Goal: Task Accomplishment & Management: Manage account settings

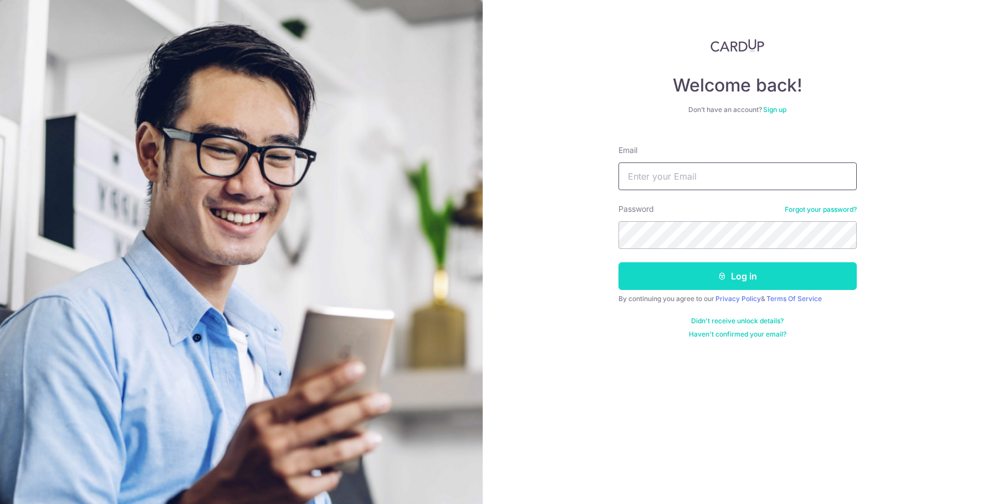
type input "[EMAIL_ADDRESS][DOMAIN_NAME]"
click at [708, 288] on button "Log in" at bounding box center [738, 276] width 238 height 28
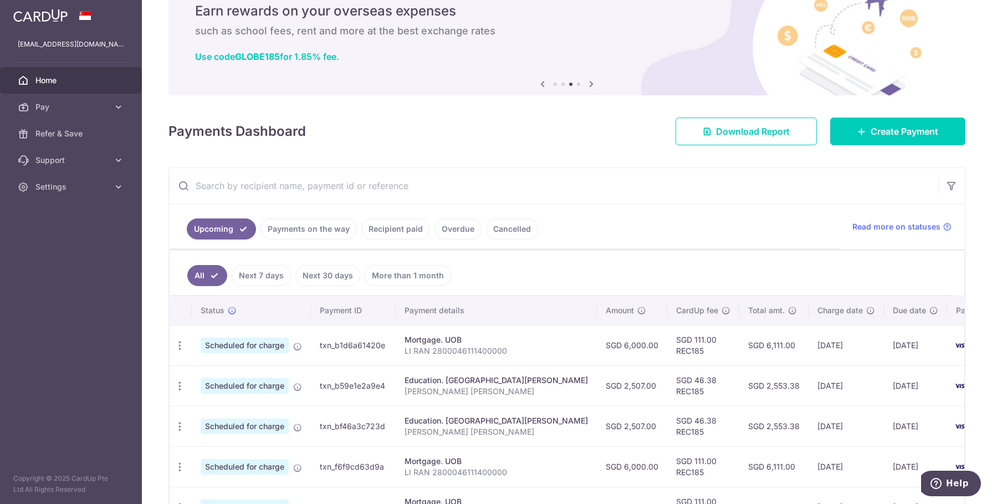
scroll to position [166, 0]
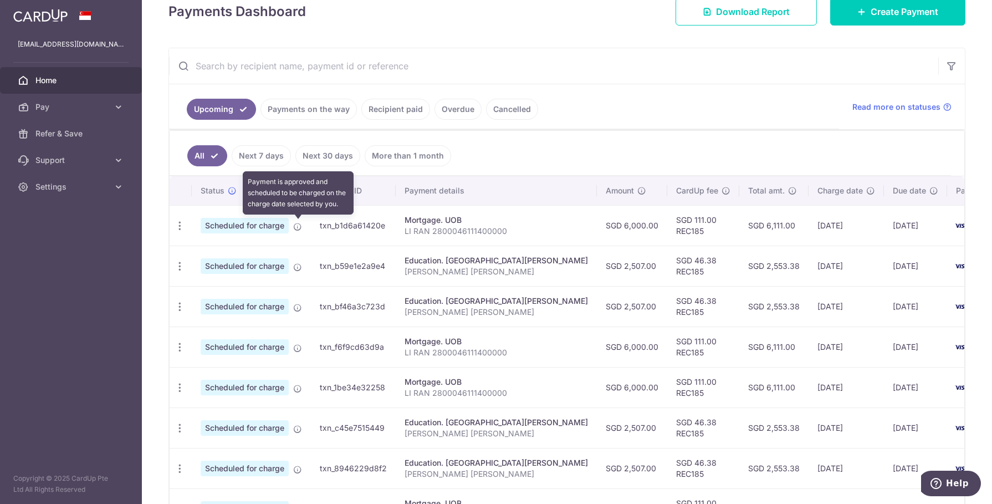
click at [297, 227] on icon at bounding box center [297, 226] width 9 height 9
click at [299, 218] on td "Scheduled for charge" at bounding box center [251, 225] width 119 height 40
click at [300, 225] on icon at bounding box center [297, 226] width 9 height 9
click at [176, 225] on icon "button" at bounding box center [180, 226] width 12 height 12
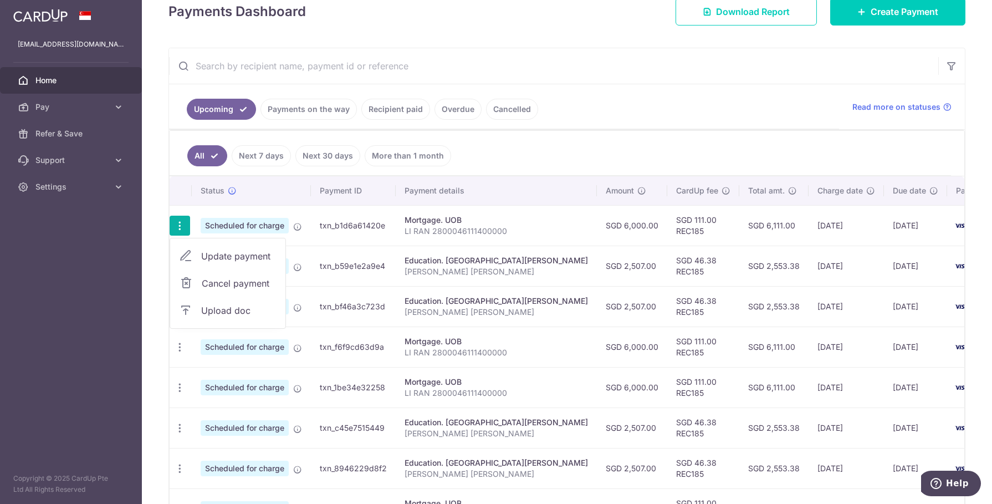
click at [210, 259] on span "Update payment" at bounding box center [238, 255] width 75 height 13
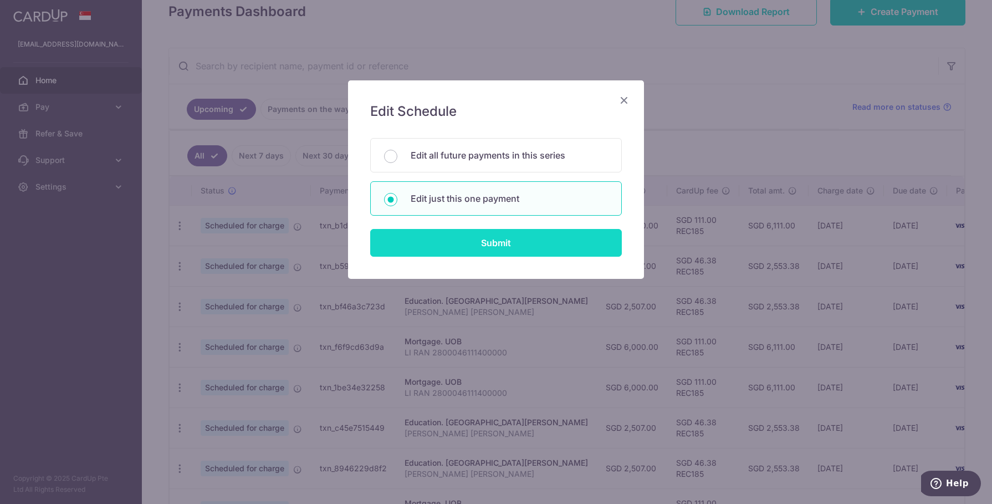
click at [449, 237] on input "Submit" at bounding box center [496, 243] width 252 height 28
radio input "true"
type input "6,000.00"
type input "[DATE]"
type input "LI RAN 2800046111400000"
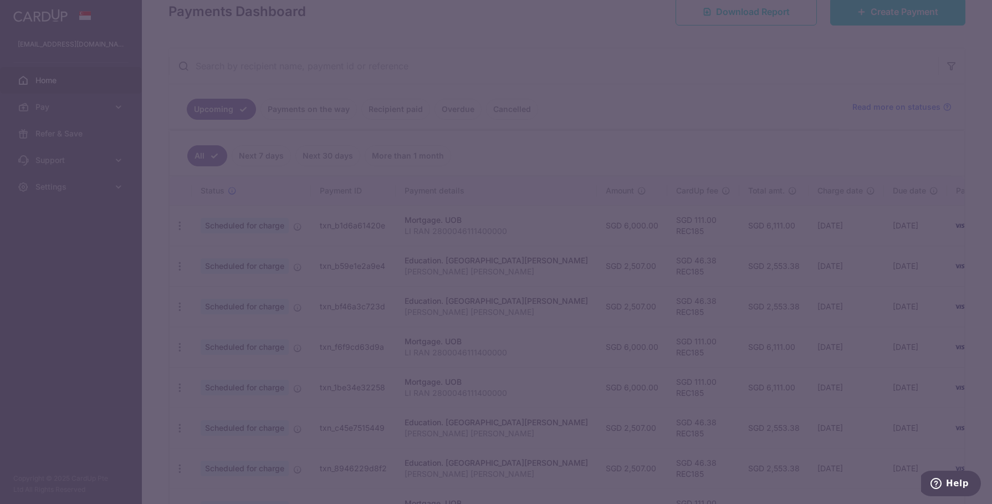
type input "REC185"
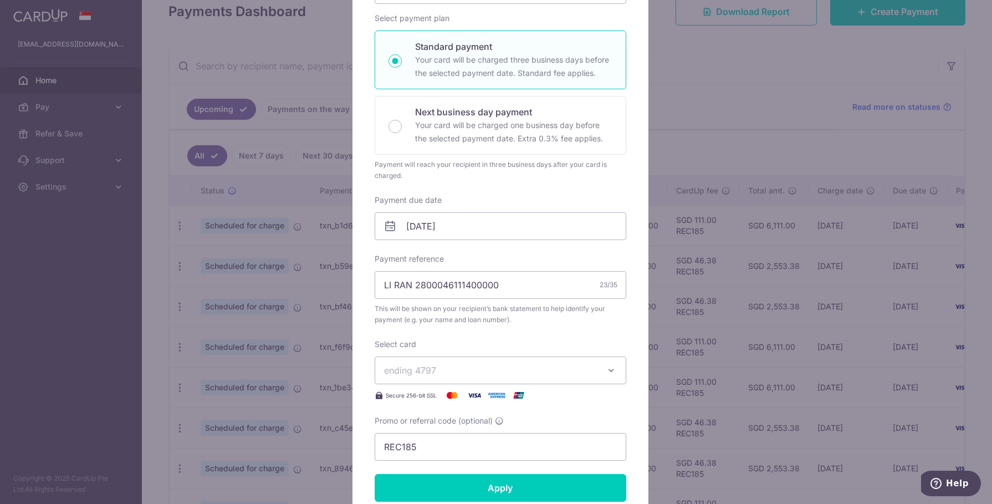
click at [703, 111] on div "Edit payment By clicking apply, you will make changes to all payments to UOB sc…" at bounding box center [496, 252] width 992 height 504
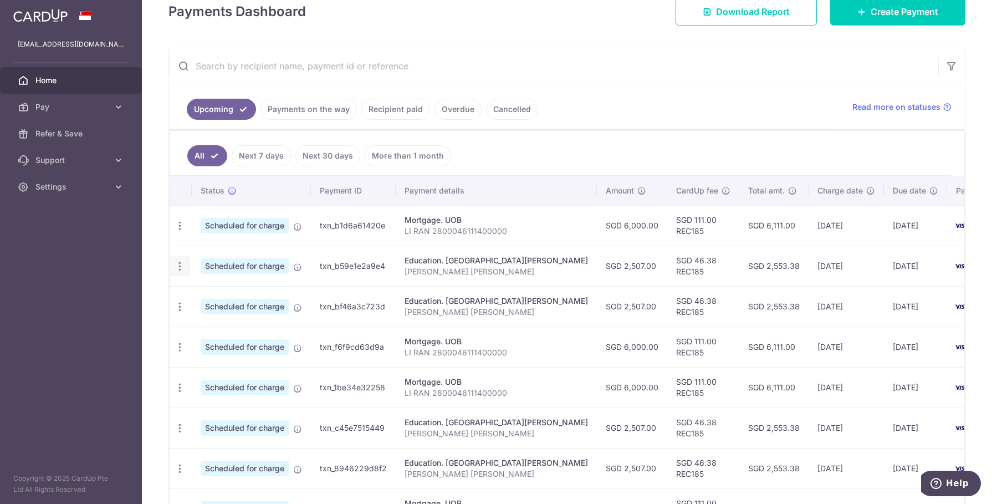
click at [181, 264] on icon "button" at bounding box center [180, 267] width 12 height 12
click at [216, 302] on span "Update payment" at bounding box center [238, 296] width 75 height 13
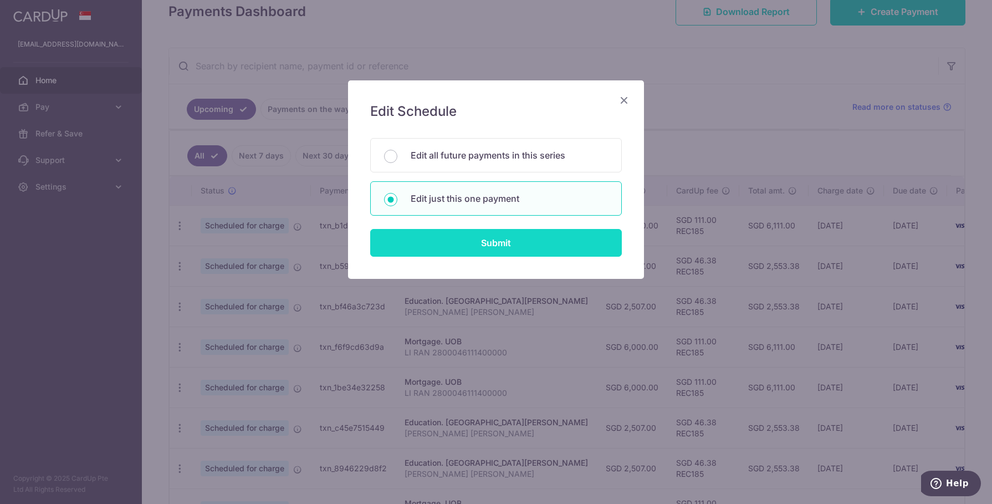
click at [543, 246] on input "Submit" at bounding box center [496, 243] width 252 height 28
type input "2,507.00"
radio input "true"
type input "[DATE]"
type input "[PERSON_NAME] [PERSON_NAME]"
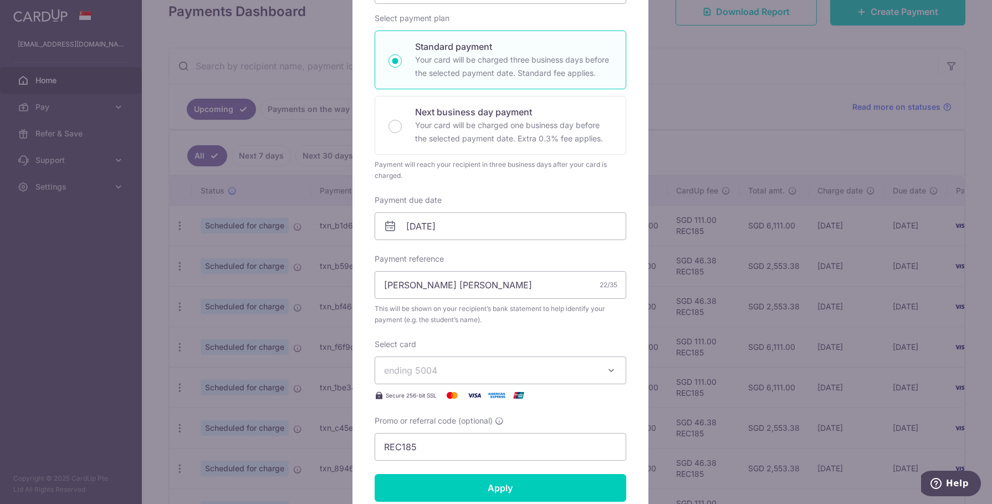
click at [693, 95] on div "Edit payment By clicking apply, you will make changes to all payments to St. [P…" at bounding box center [496, 252] width 992 height 504
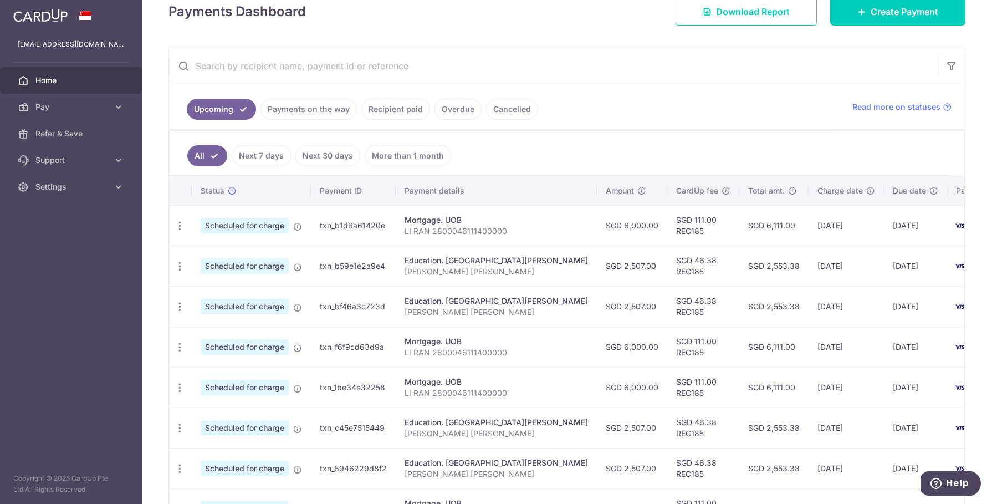
scroll to position [0, 0]
